Goal: Information Seeking & Learning: Learn about a topic

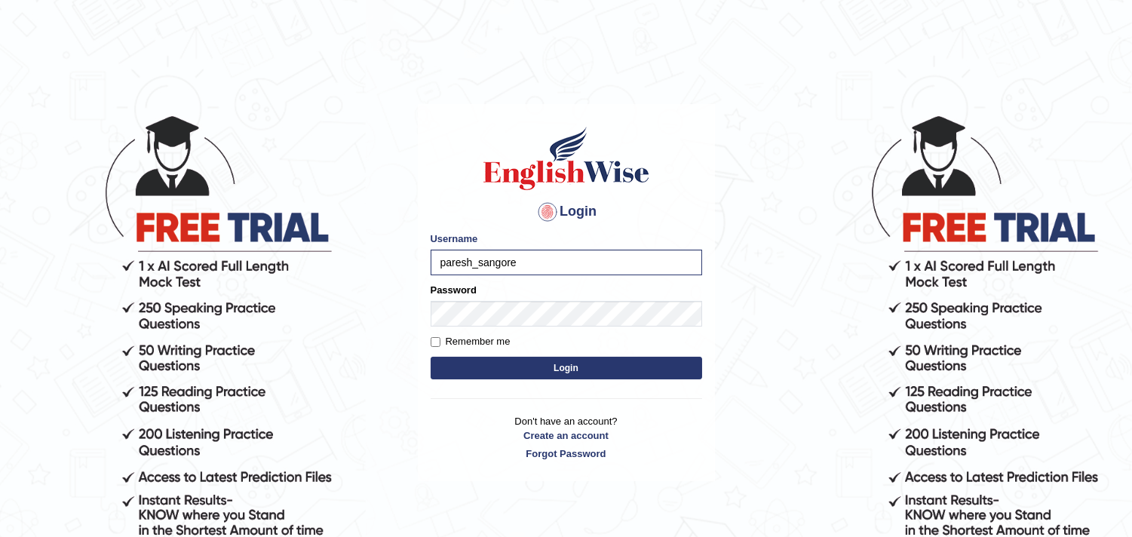
click at [431, 357] on button "Login" at bounding box center [567, 368] width 272 height 23
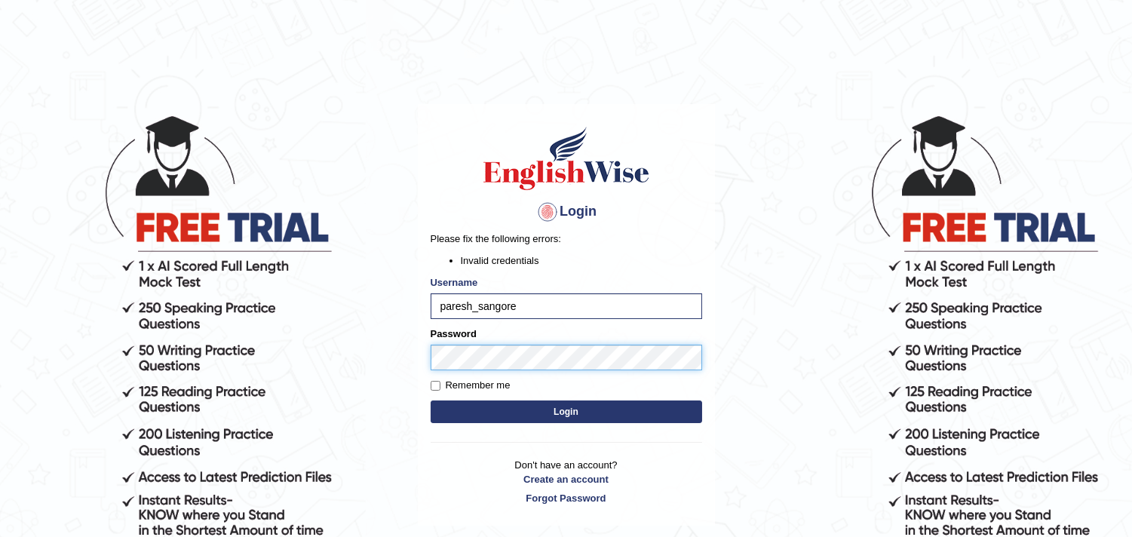
click at [420, 362] on div "Login Please fix the following errors: Invalid credentials Username paresh_sang…" at bounding box center [566, 315] width 297 height 422
click at [507, 409] on button "Login" at bounding box center [567, 412] width 272 height 23
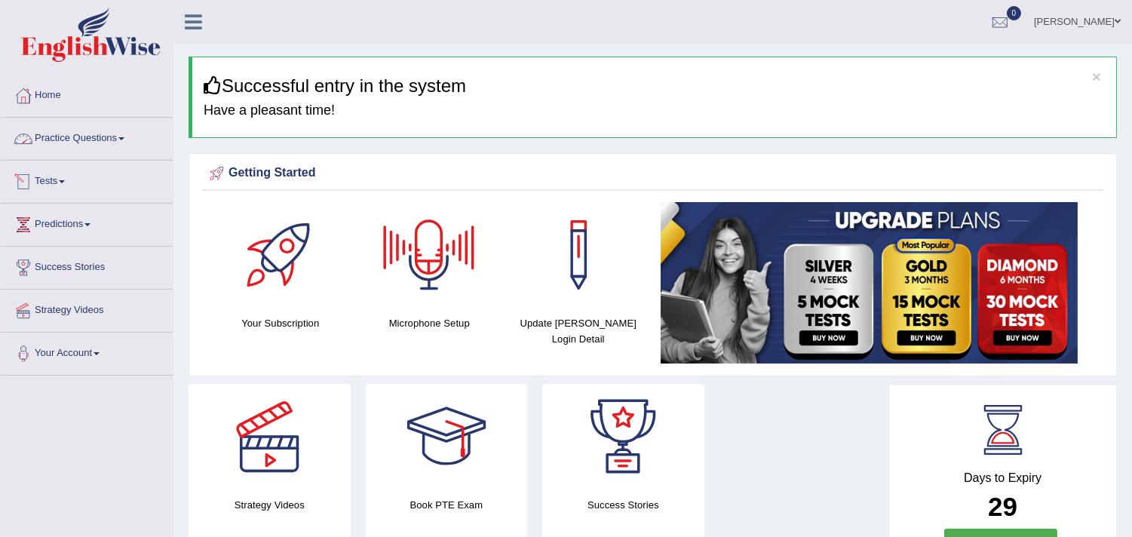
click at [70, 140] on link "Practice Questions" at bounding box center [87, 137] width 172 height 38
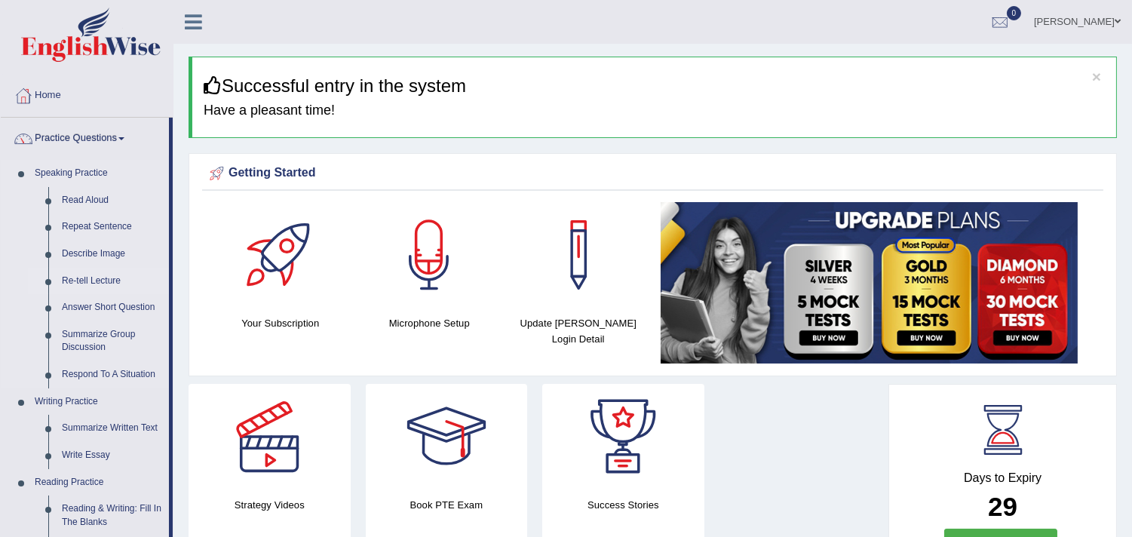
click at [97, 278] on link "Re-tell Lecture" at bounding box center [112, 281] width 114 height 27
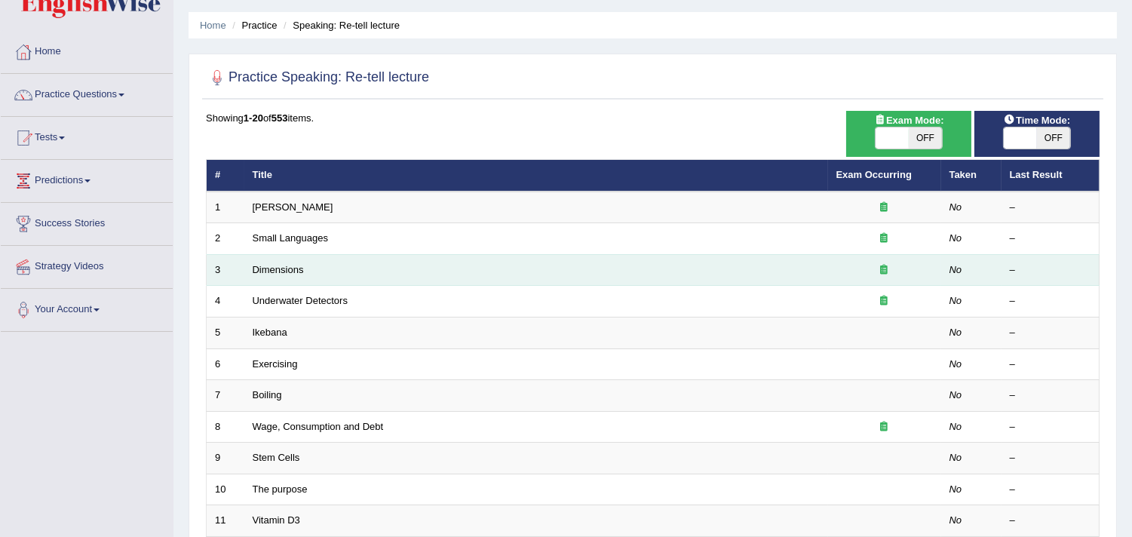
scroll to position [84, 0]
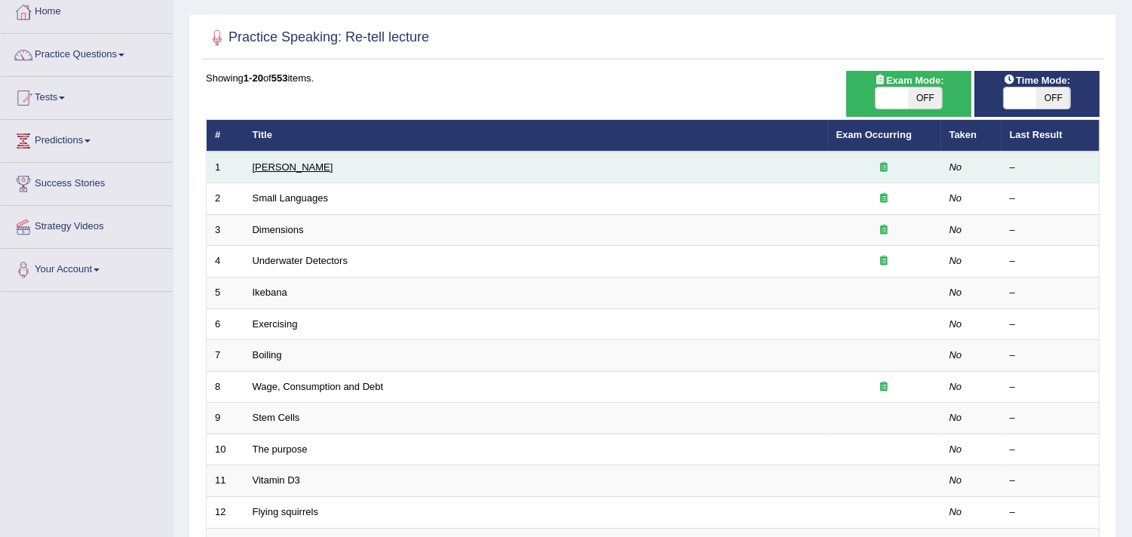
click at [276, 164] on link "[PERSON_NAME]" at bounding box center [293, 166] width 81 height 11
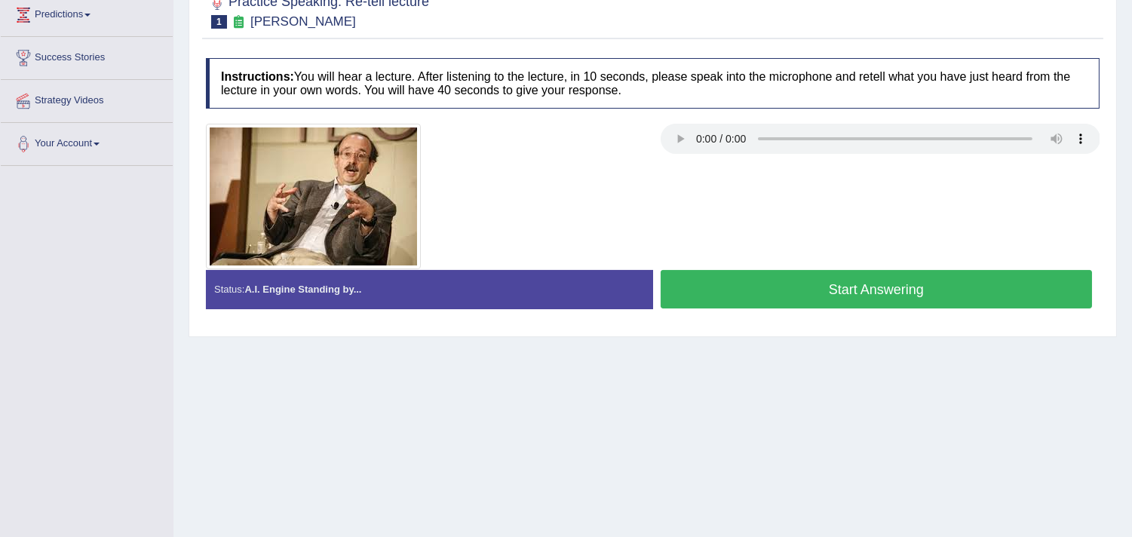
scroll to position [251, 0]
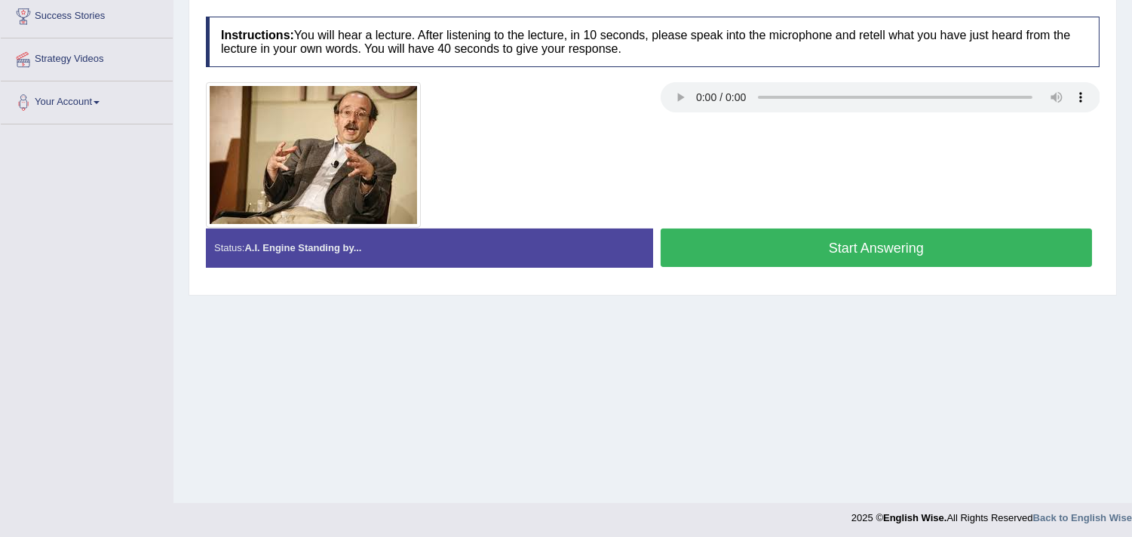
click at [821, 255] on button "Start Answering" at bounding box center [877, 248] width 432 height 38
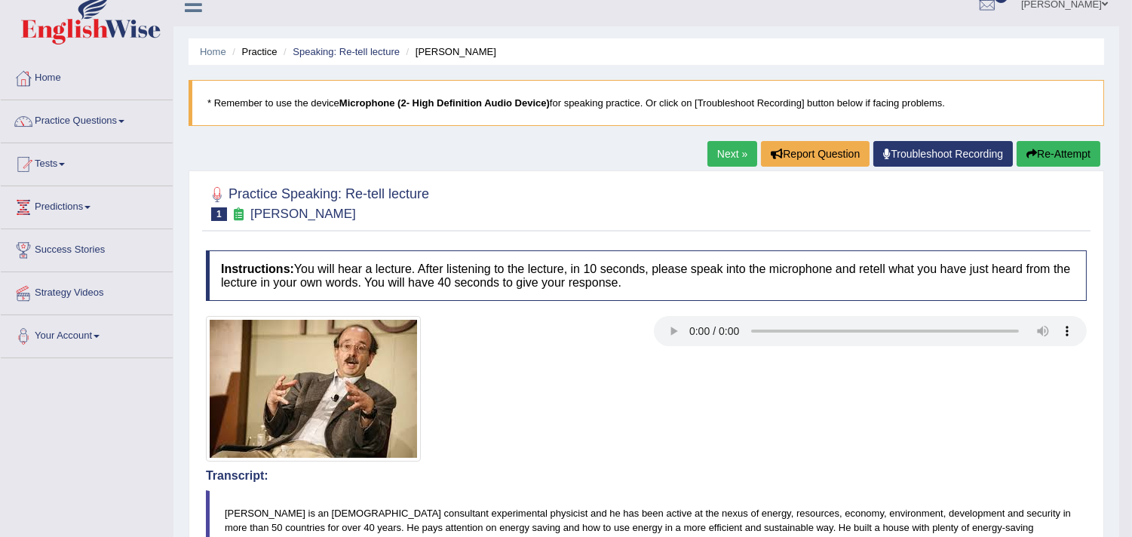
scroll to position [0, 0]
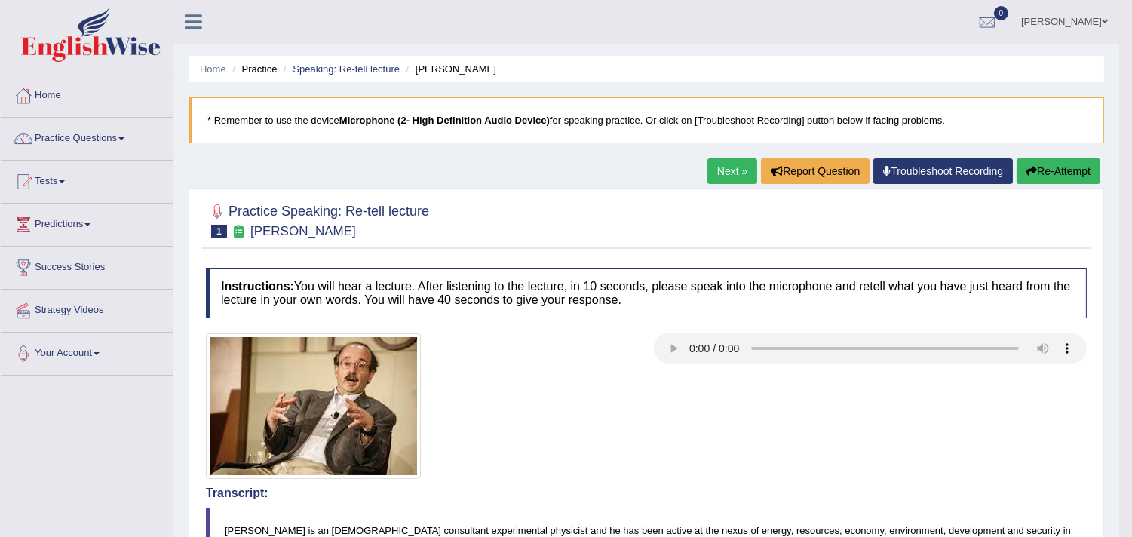
click at [1058, 168] on button "Re-Attempt" at bounding box center [1059, 171] width 84 height 26
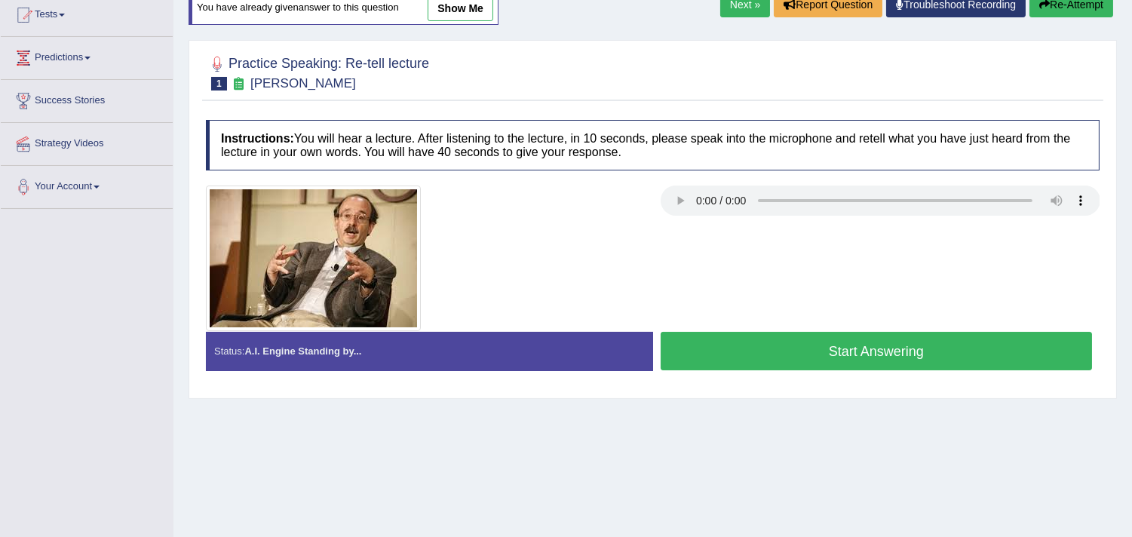
scroll to position [167, 0]
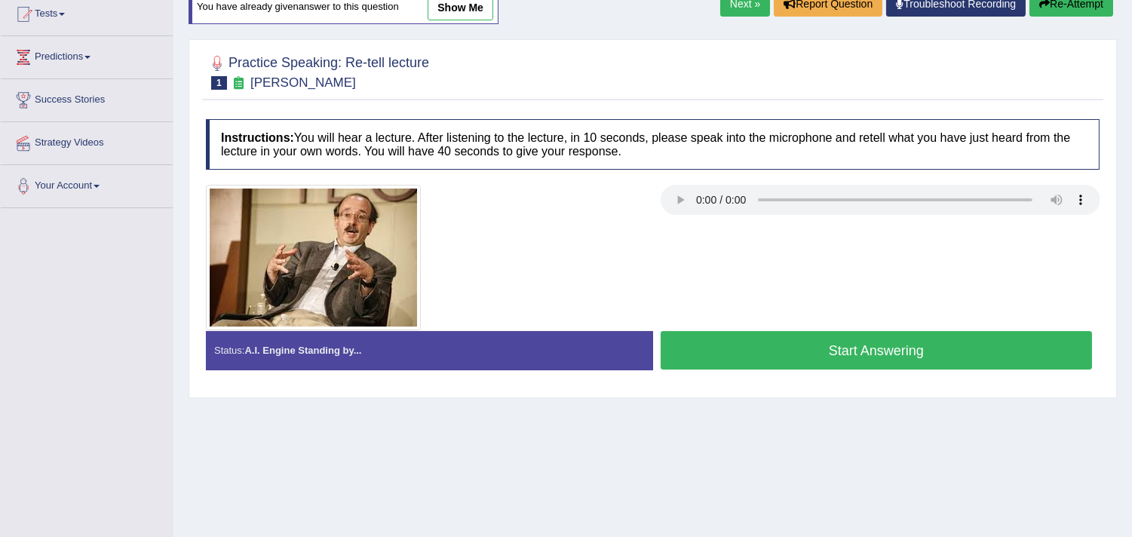
click at [743, 348] on button "Start Answering" at bounding box center [877, 350] width 432 height 38
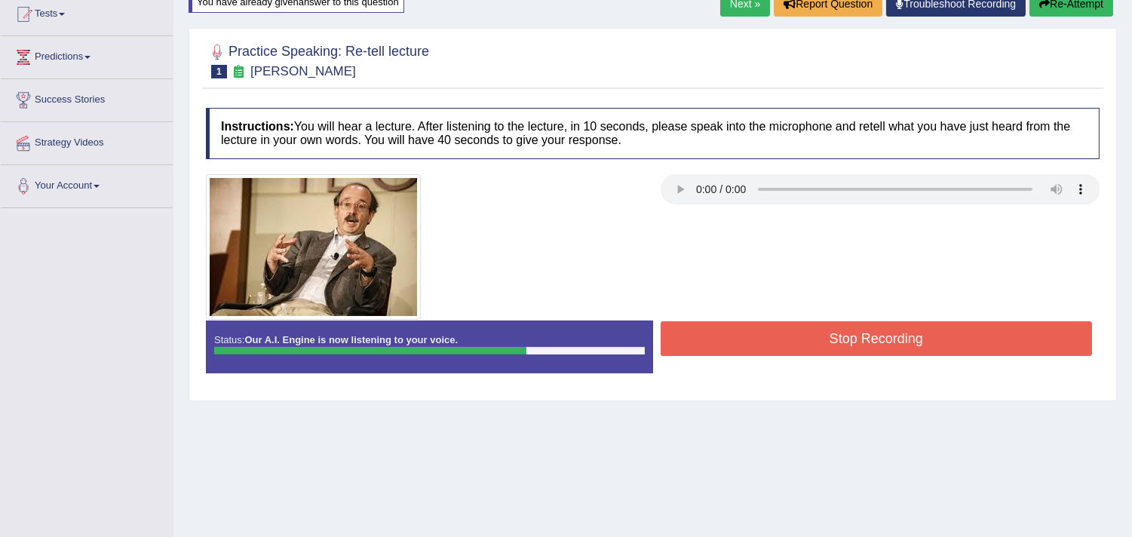
click at [830, 339] on button "Stop Recording" at bounding box center [877, 338] width 432 height 35
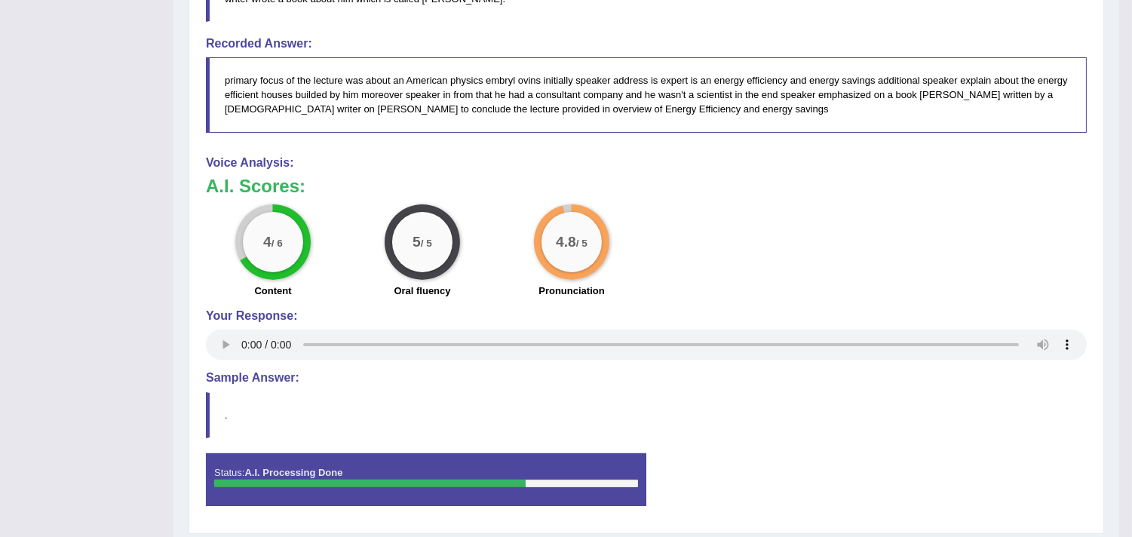
scroll to position [560, 0]
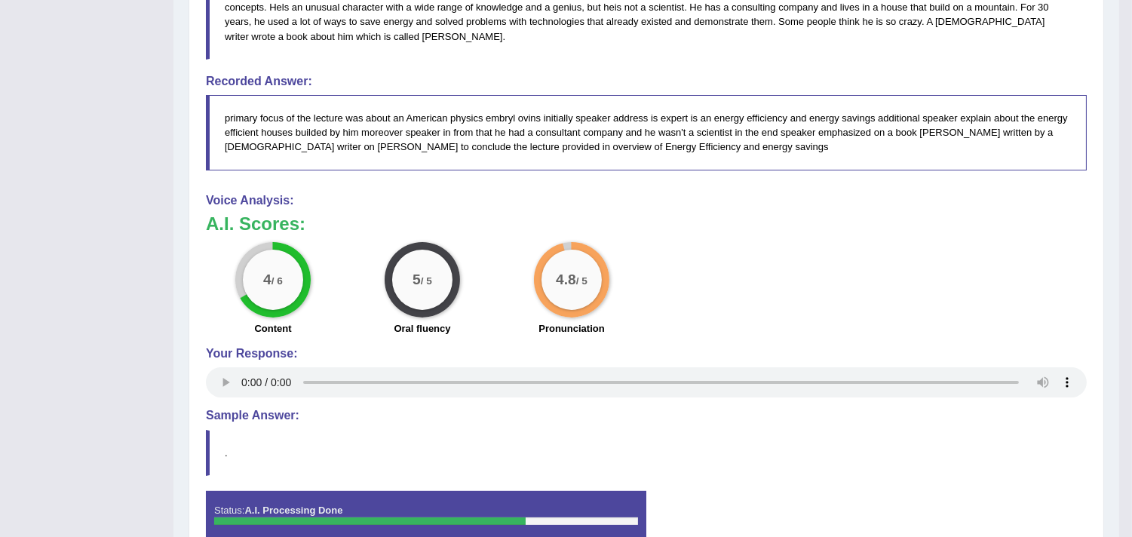
drag, startPoint x: 471, startPoint y: 134, endPoint x: 440, endPoint y: 134, distance: 30.2
click at [440, 134] on blockquote "primary focus of the lecture was about an American physics embryl ovins initial…" at bounding box center [646, 132] width 881 height 75
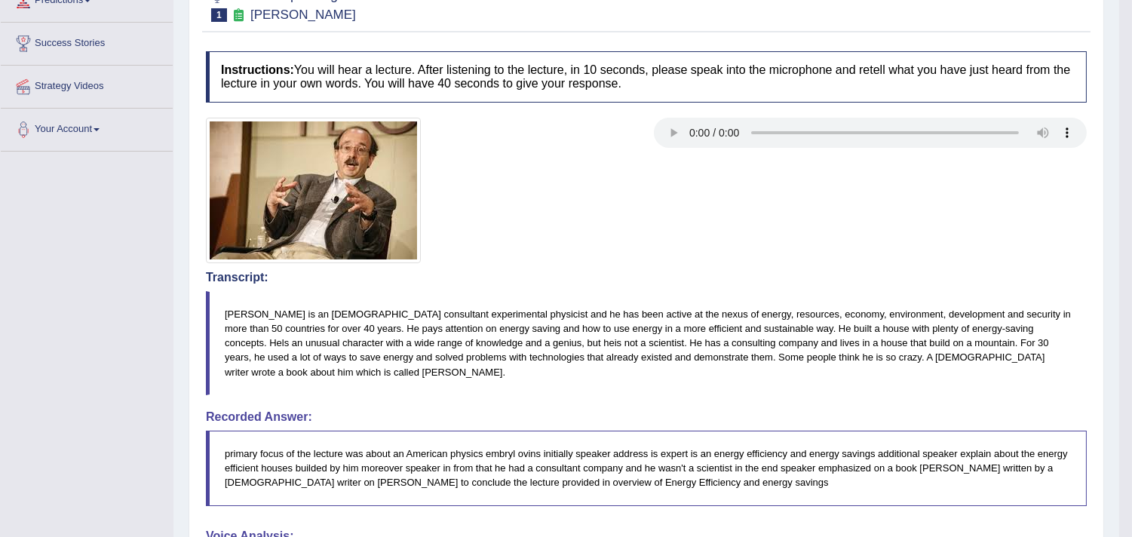
scroll to position [0, 0]
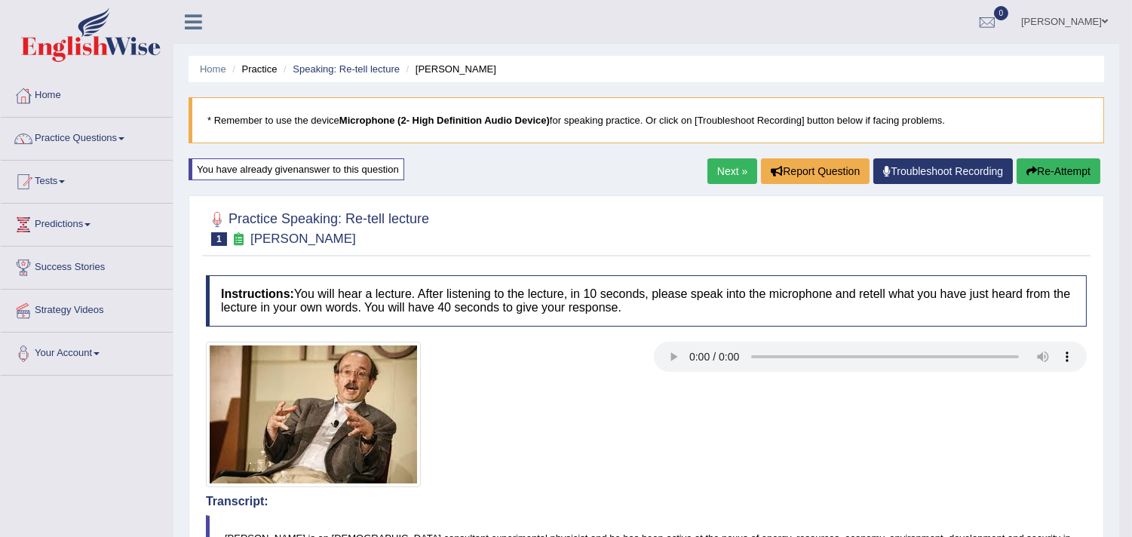
click at [1054, 171] on button "Re-Attempt" at bounding box center [1059, 171] width 84 height 26
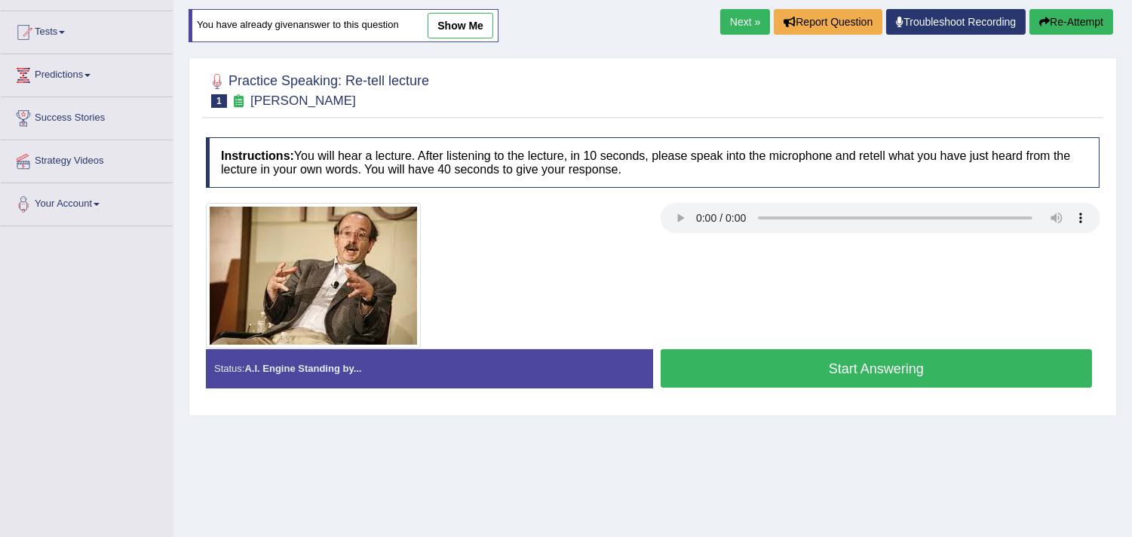
scroll to position [167, 0]
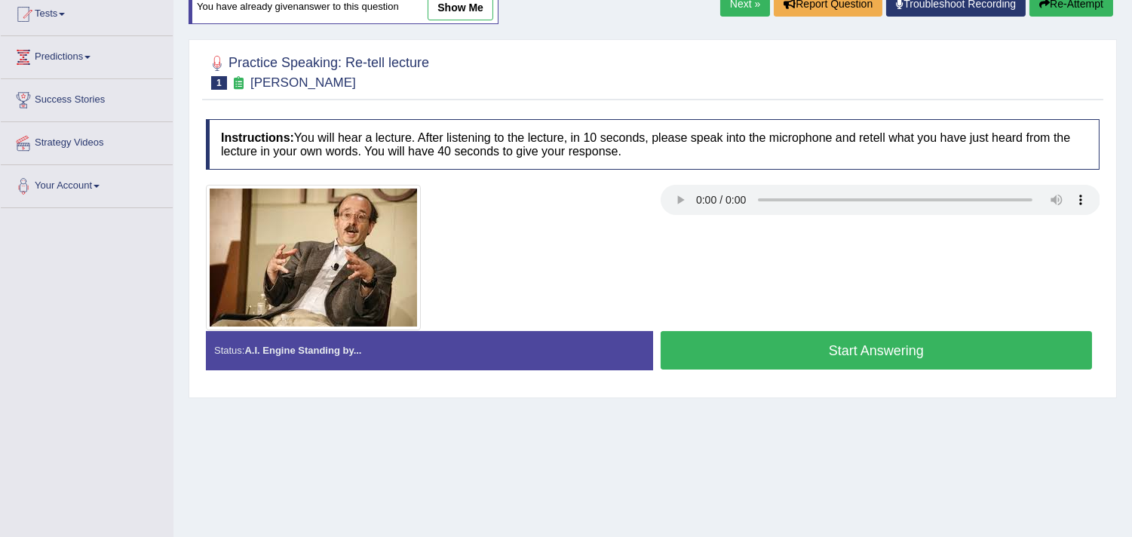
click at [767, 347] on button "Start Answering" at bounding box center [877, 350] width 432 height 38
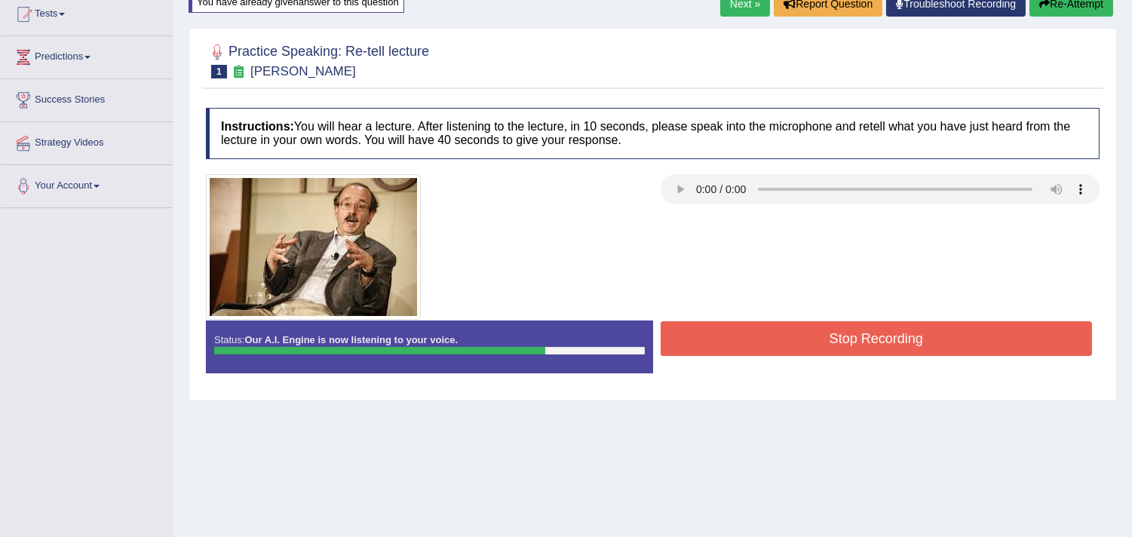
click at [778, 334] on button "Stop Recording" at bounding box center [877, 338] width 432 height 35
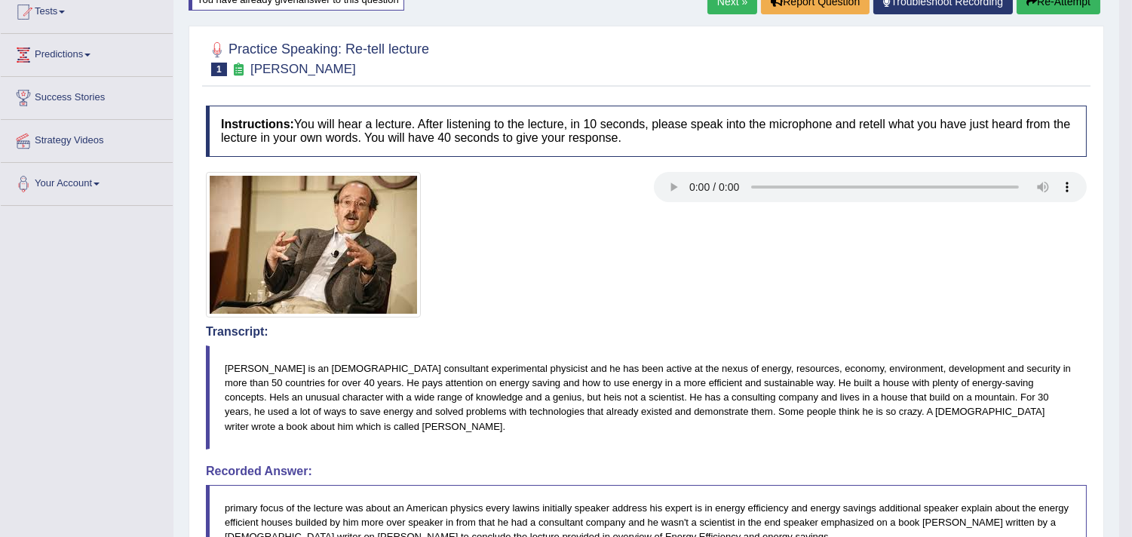
scroll to position [140, 0]
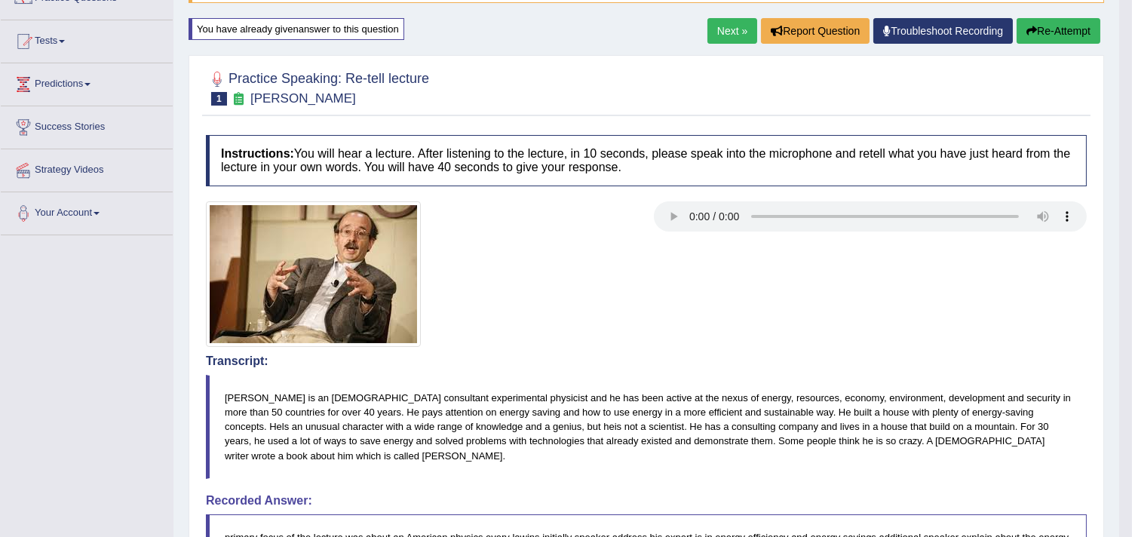
click at [1047, 24] on button "Re-Attempt" at bounding box center [1059, 31] width 84 height 26
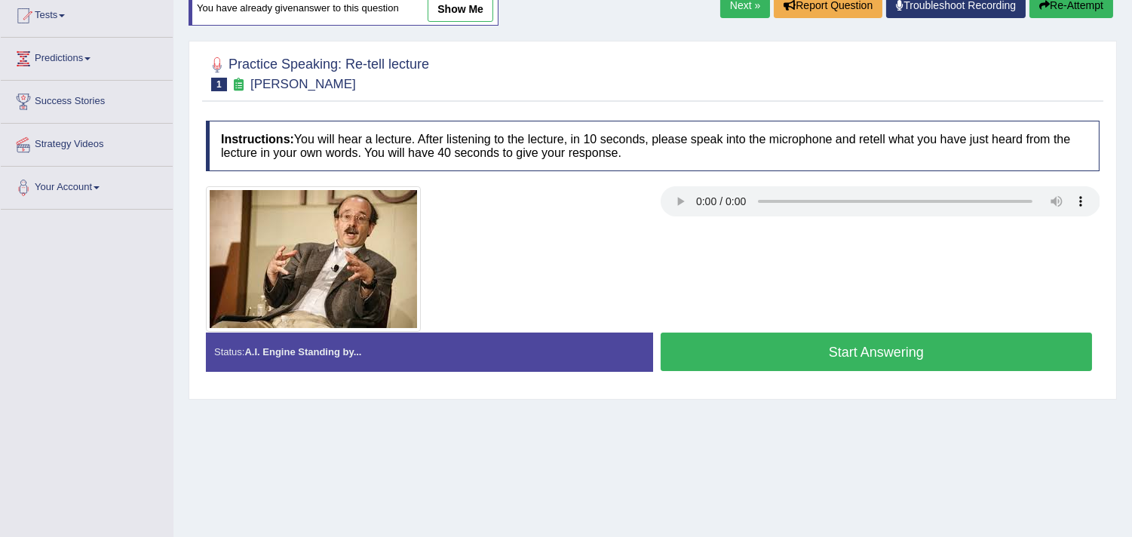
scroll to position [167, 0]
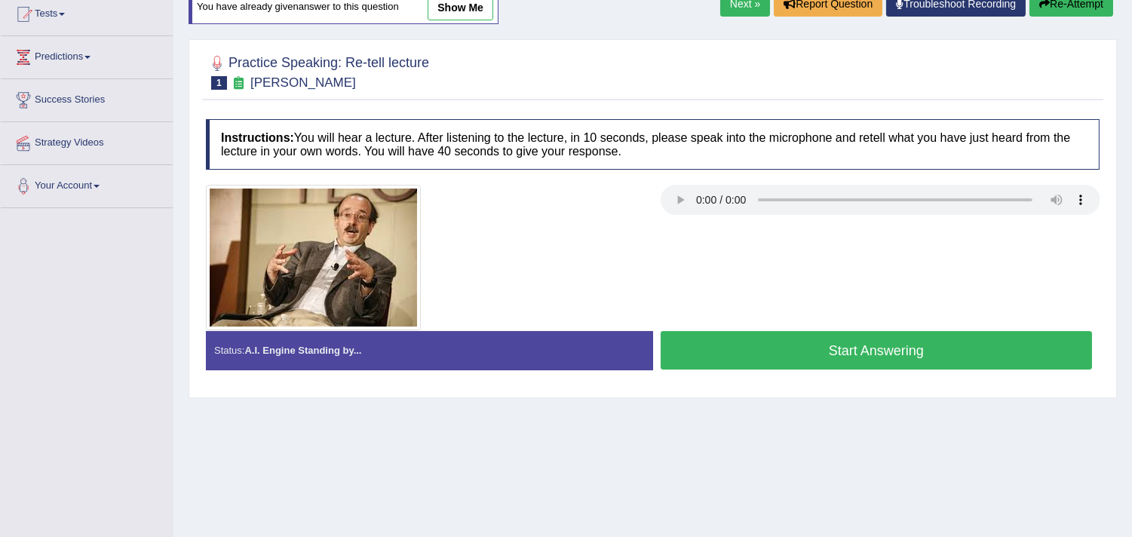
click at [796, 345] on button "Start Answering" at bounding box center [877, 350] width 432 height 38
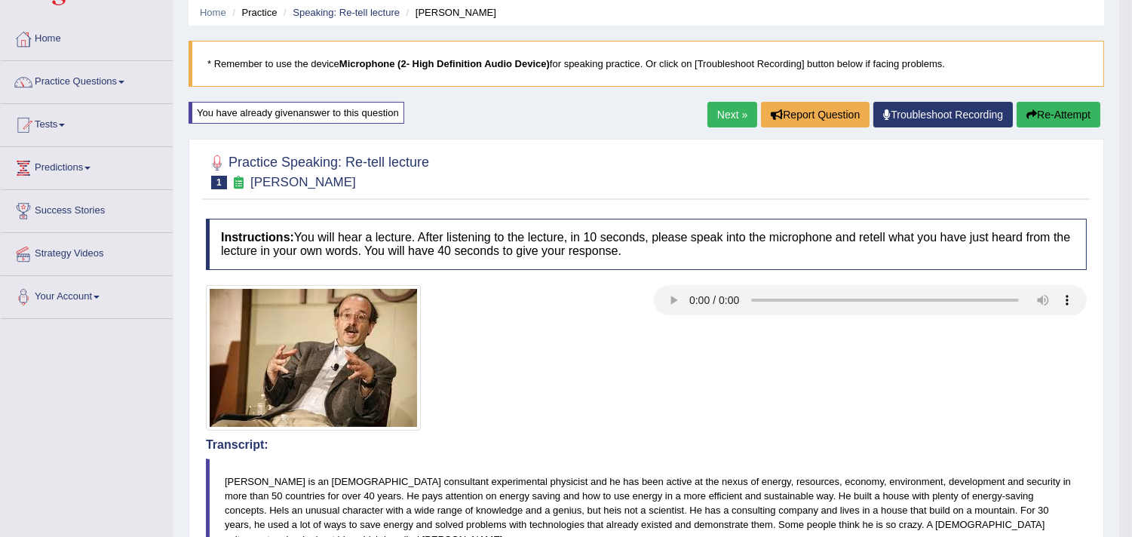
scroll to position [0, 0]
